Goal: Task Accomplishment & Management: Complete application form

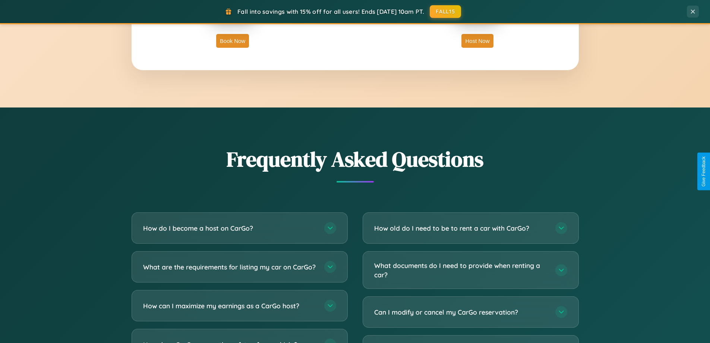
scroll to position [1434, 0]
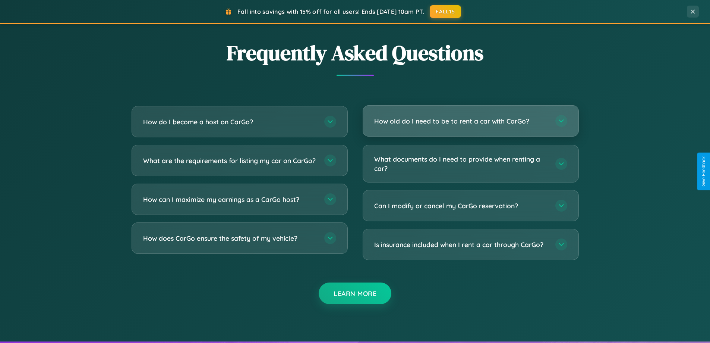
click at [470, 121] on h3 "How old do I need to be to rent a car with CarGo?" at bounding box center [461, 120] width 174 height 9
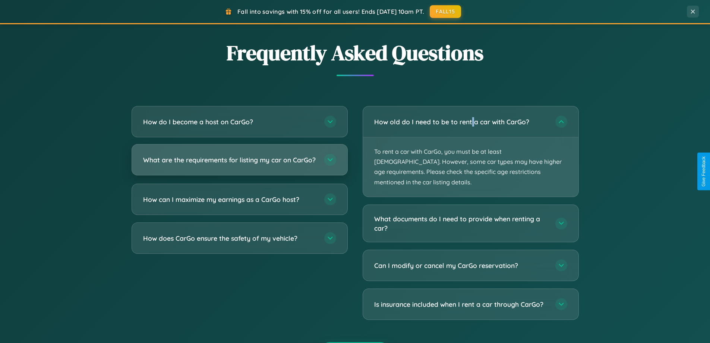
click at [239, 163] on h3 "What are the requirements for listing my car on CarGo?" at bounding box center [230, 159] width 174 height 9
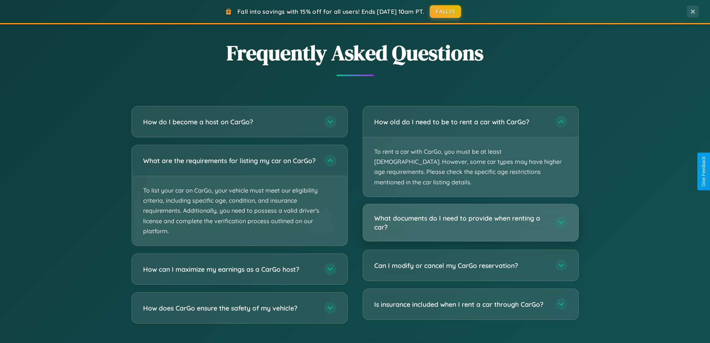
click at [470, 213] on h3 "What documents do I need to provide when renting a car?" at bounding box center [461, 222] width 174 height 18
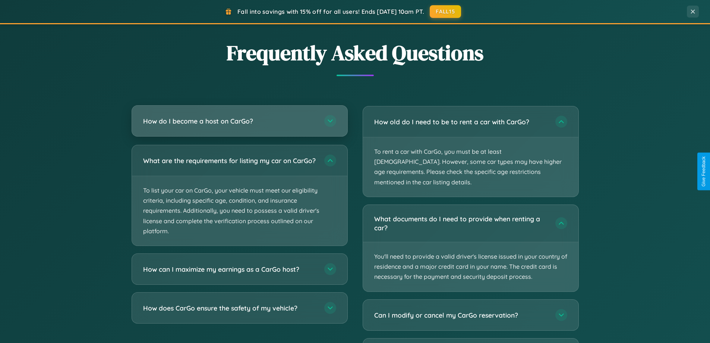
click at [239, 122] on h3 "How do I become a host on CarGo?" at bounding box center [230, 120] width 174 height 9
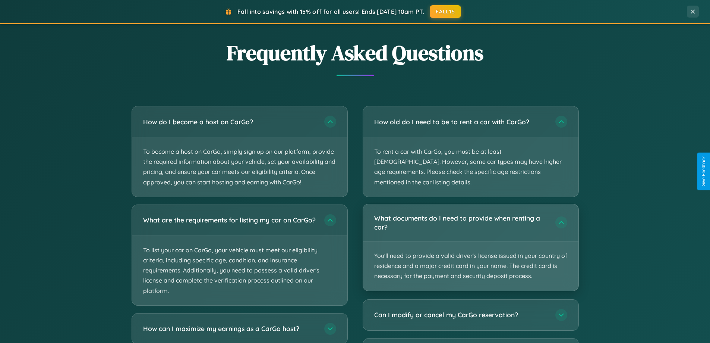
click at [470, 241] on p "You'll need to provide a valid driver's license issued in your country of resid…" at bounding box center [470, 265] width 215 height 49
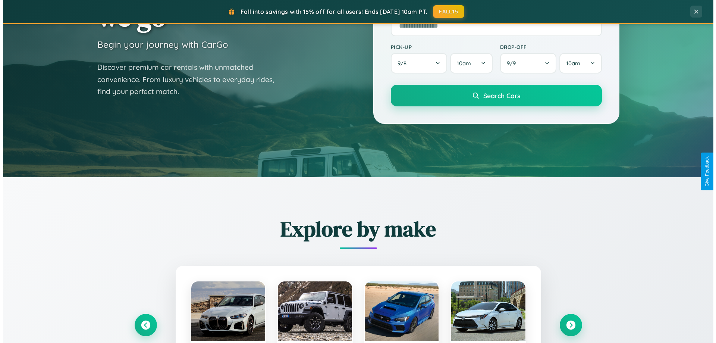
scroll to position [0, 0]
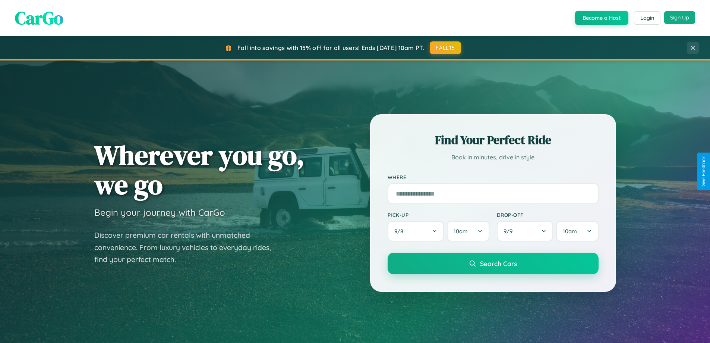
click at [680, 18] on button "Sign Up" at bounding box center [679, 17] width 31 height 13
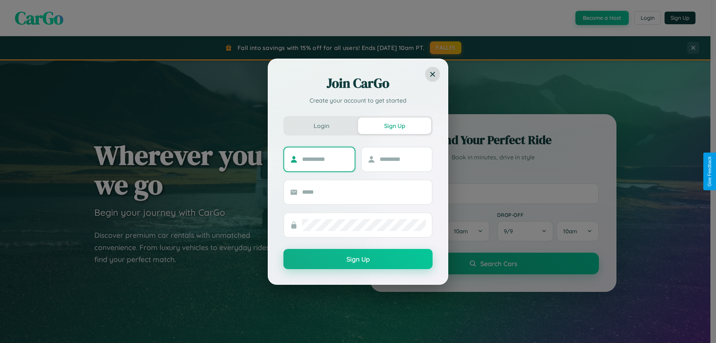
click at [325, 159] on input "text" at bounding box center [325, 159] width 47 height 12
type input "****"
click at [402, 159] on input "text" at bounding box center [402, 159] width 47 height 12
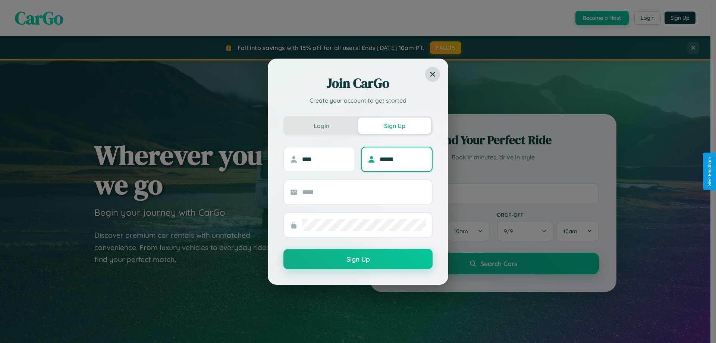
type input "******"
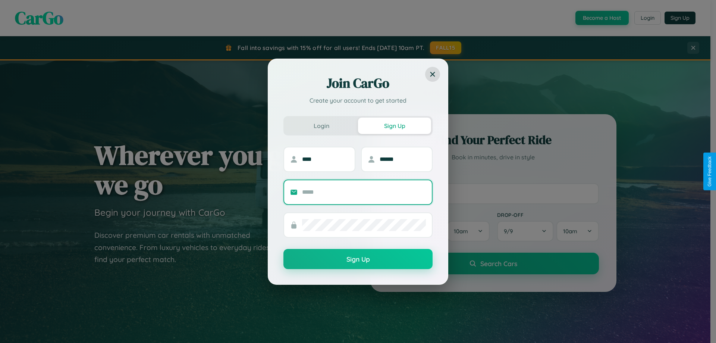
click at [364, 192] on input "text" at bounding box center [364, 192] width 124 height 12
type input "**********"
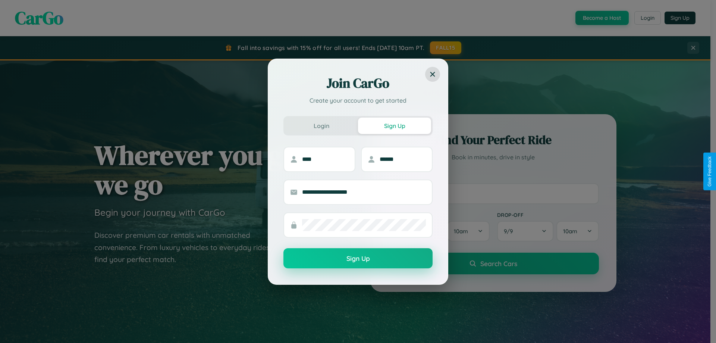
click at [358, 258] on button "Sign Up" at bounding box center [357, 258] width 149 height 20
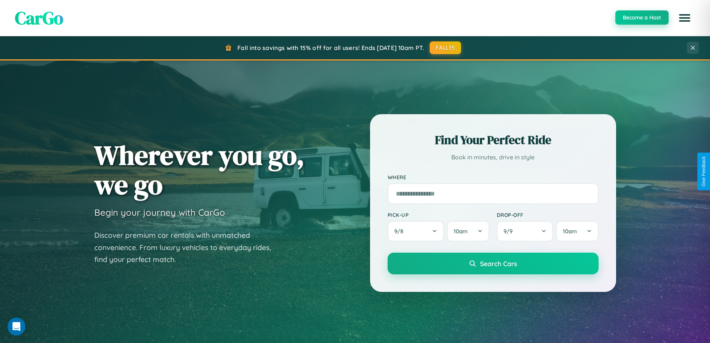
click at [642, 18] on button "Become a Host" at bounding box center [641, 17] width 53 height 14
